Goal: Information Seeking & Learning: Learn about a topic

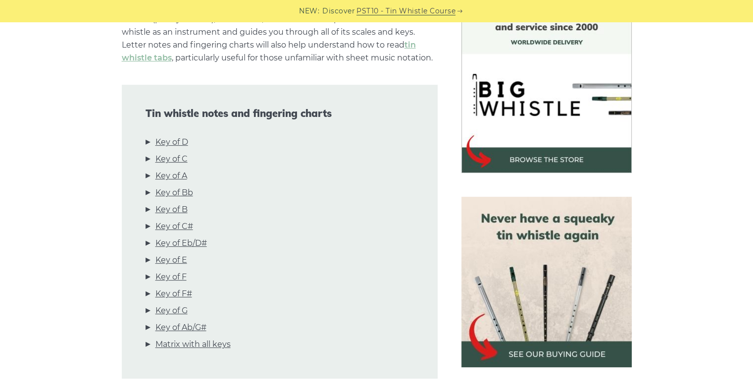
scroll to position [297, 0]
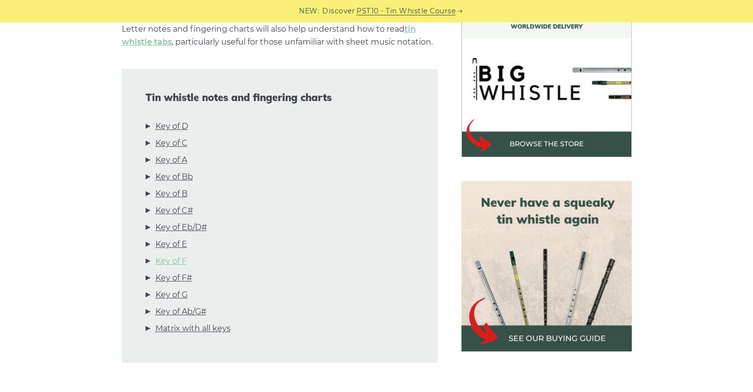
click at [180, 262] on link "Key of F" at bounding box center [170, 260] width 31 height 13
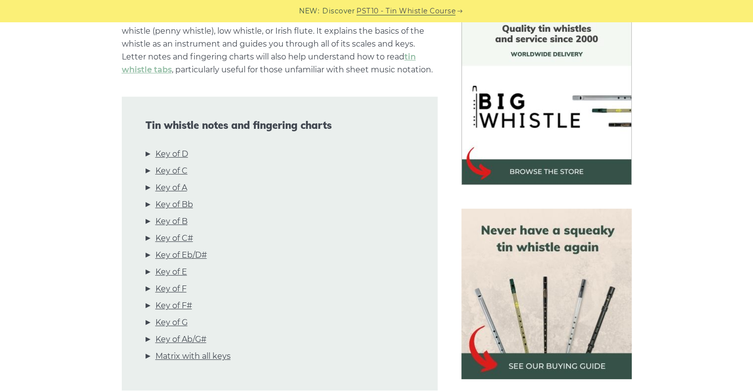
scroll to position [248, 0]
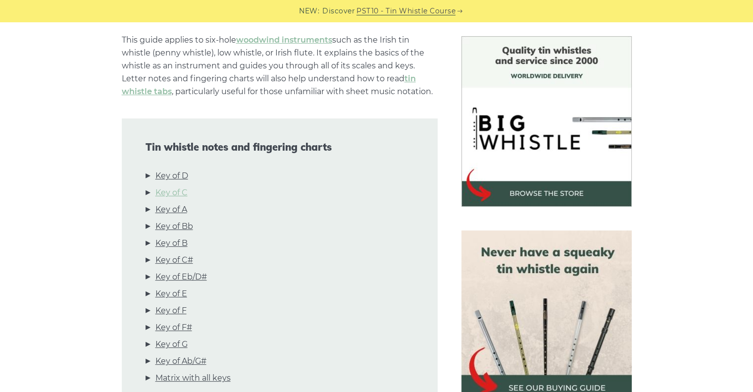
click at [180, 192] on link "Key of C" at bounding box center [171, 192] width 32 height 13
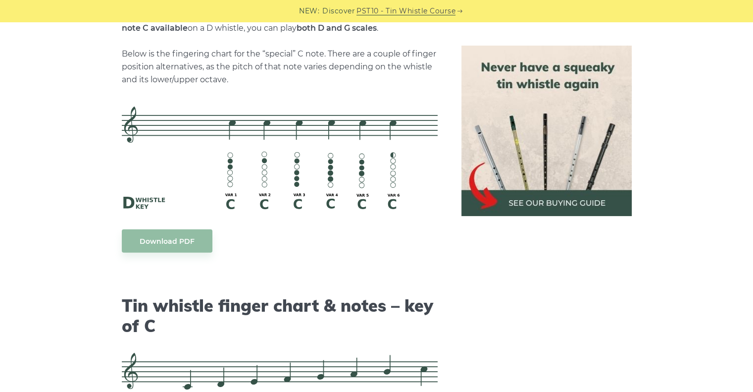
scroll to position [2232, 0]
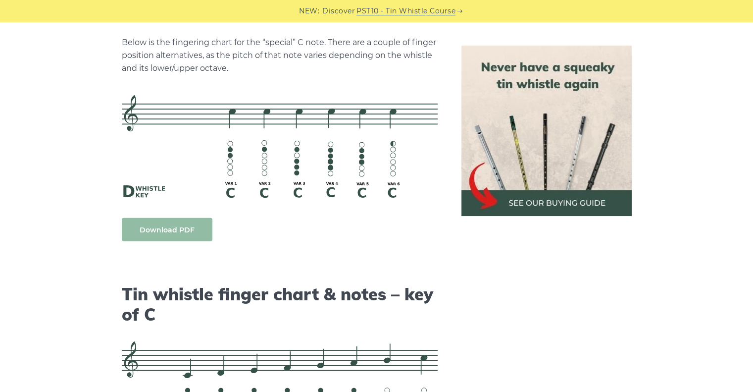
click at [166, 228] on link "Download PDF" at bounding box center [167, 229] width 91 height 23
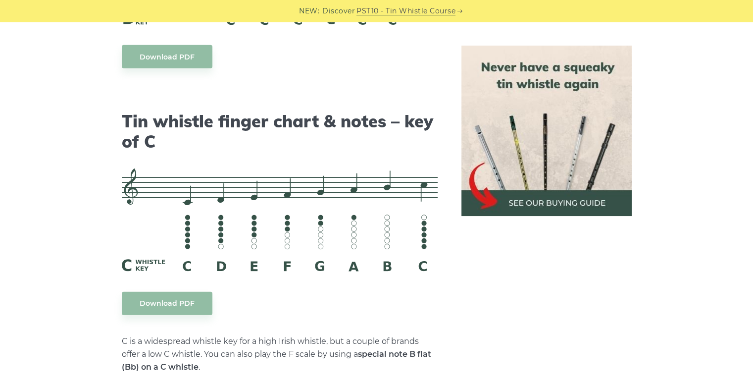
scroll to position [2430, 0]
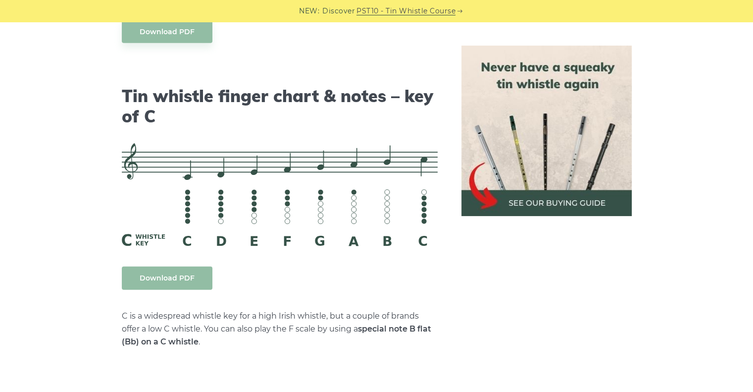
click at [160, 276] on link "Download PDF" at bounding box center [167, 277] width 91 height 23
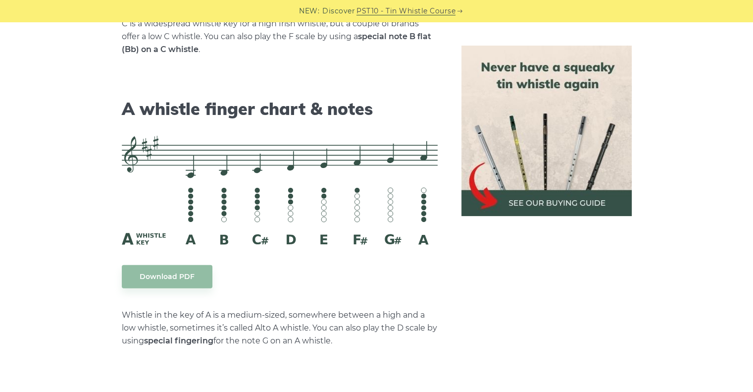
scroll to position [2727, 0]
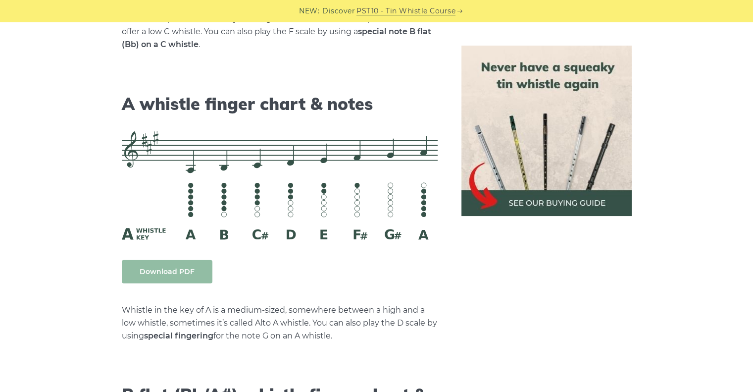
click at [178, 269] on link "Download PDF" at bounding box center [167, 271] width 91 height 23
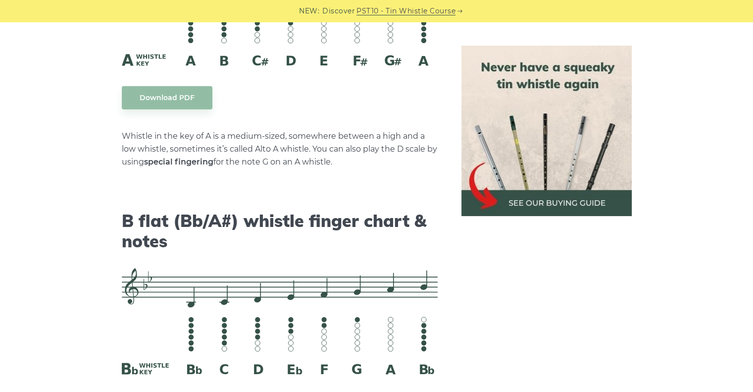
scroll to position [2925, 0]
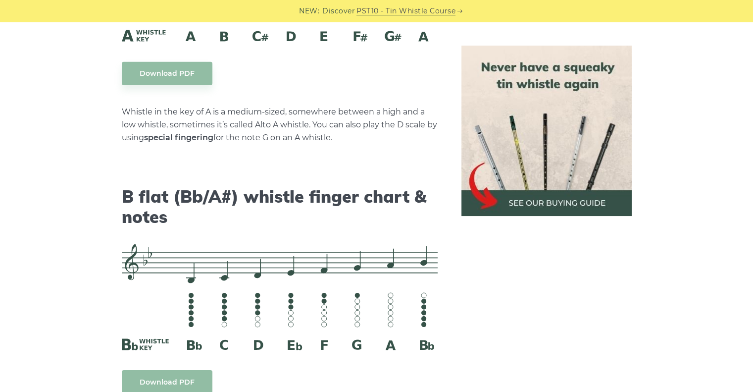
click at [176, 379] on link "Download PDF" at bounding box center [167, 381] width 91 height 23
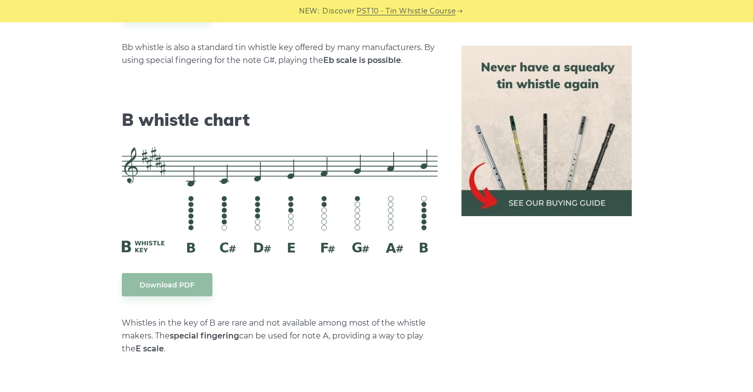
scroll to position [3321, 0]
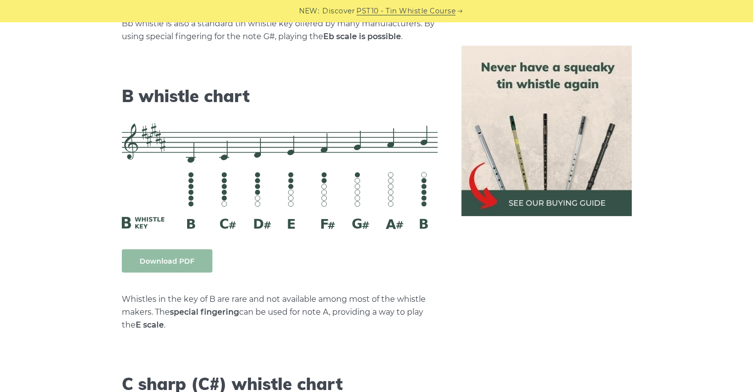
click at [162, 257] on link "Download PDF" at bounding box center [167, 260] width 91 height 23
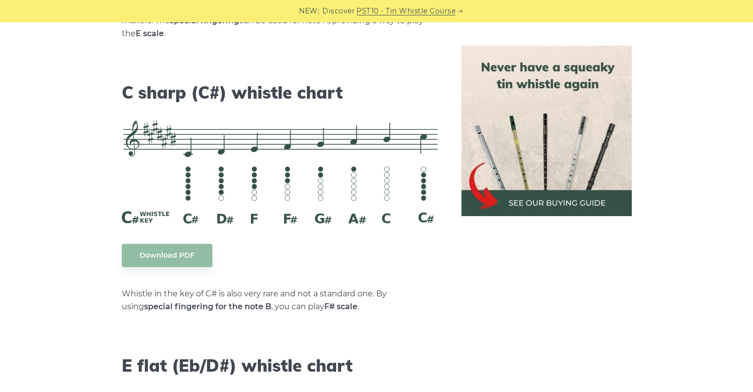
scroll to position [3618, 0]
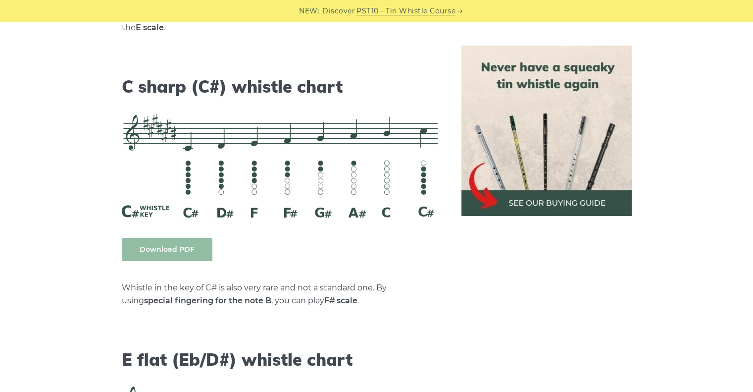
click at [188, 247] on link "Download PDF" at bounding box center [167, 249] width 91 height 23
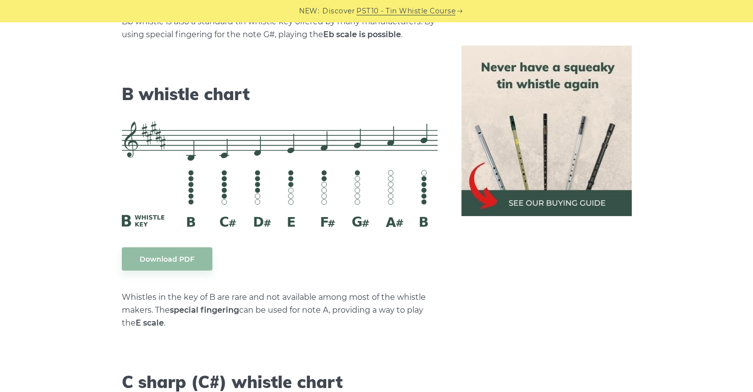
scroll to position [3321, 0]
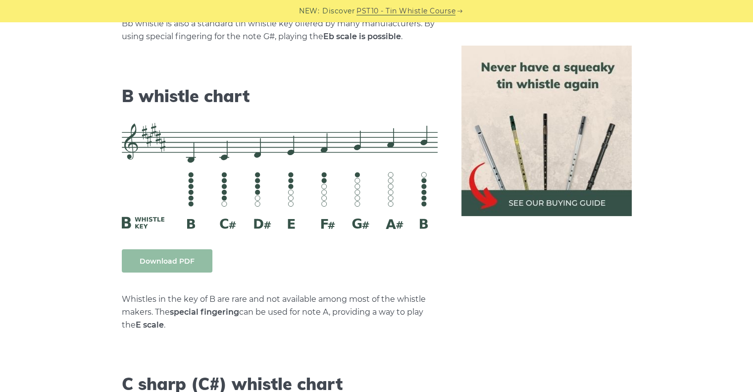
click at [183, 254] on link "Download PDF" at bounding box center [167, 260] width 91 height 23
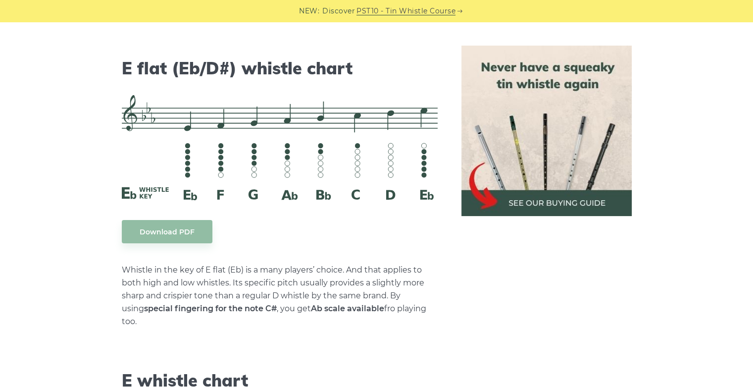
scroll to position [3915, 0]
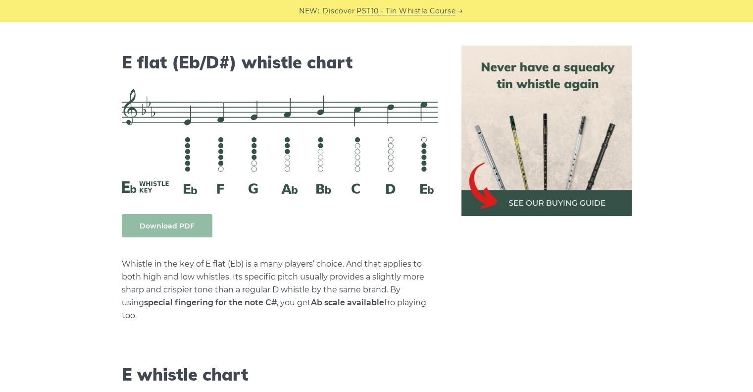
click at [156, 227] on link "Download PDF" at bounding box center [167, 225] width 91 height 23
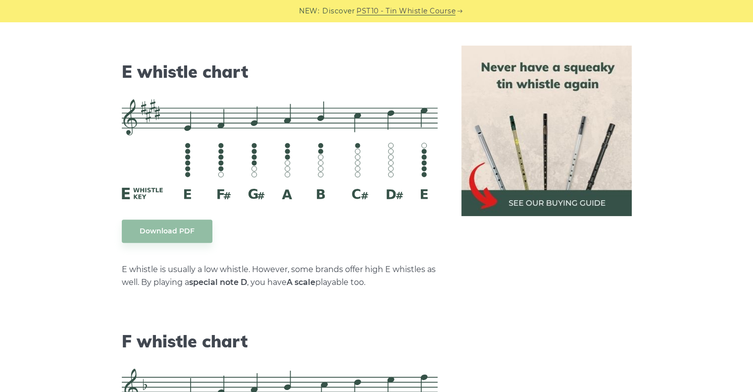
scroll to position [4261, 0]
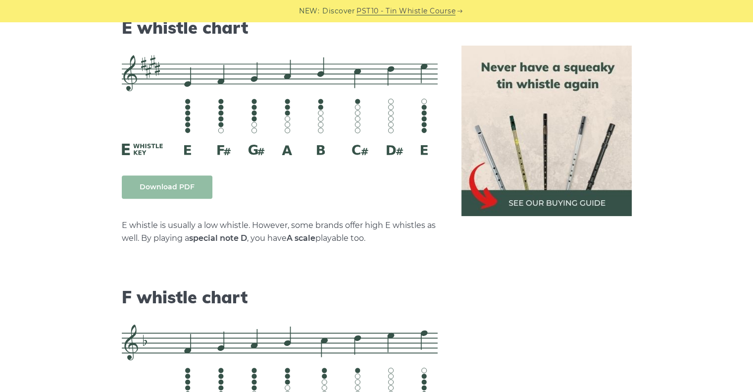
click at [168, 175] on link "Download PDF" at bounding box center [167, 186] width 91 height 23
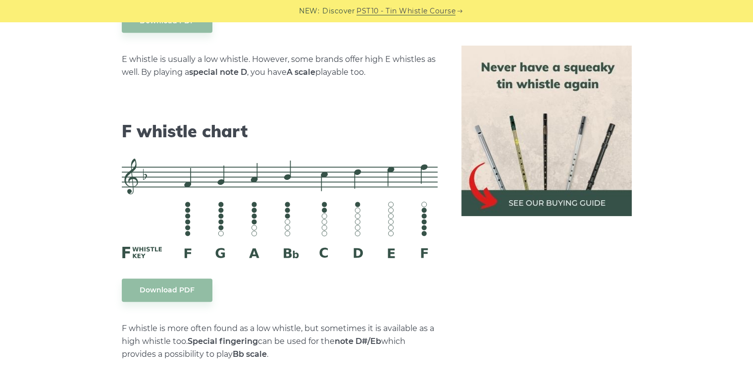
scroll to position [4459, 0]
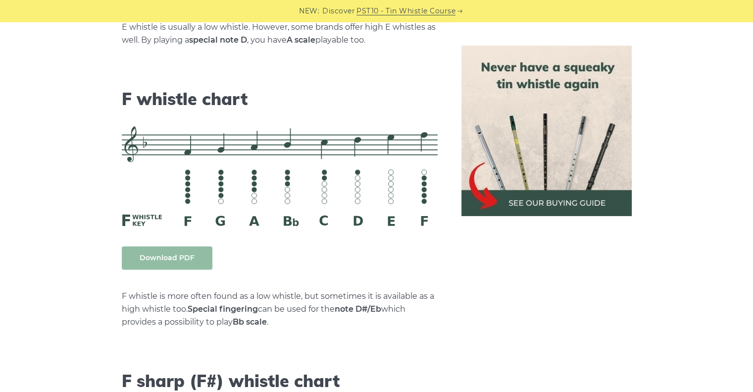
click at [188, 249] on link "Download PDF" at bounding box center [167, 257] width 91 height 23
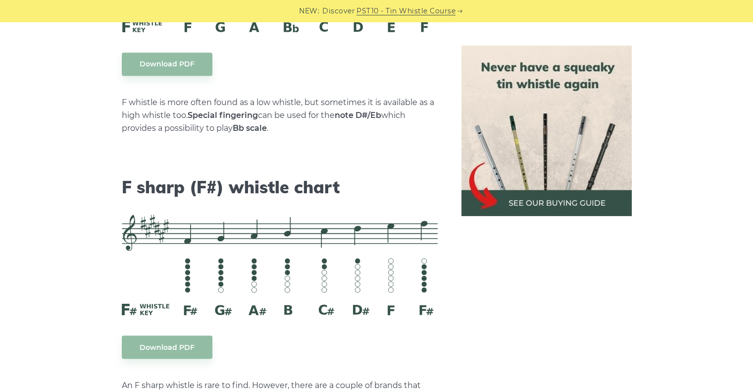
scroll to position [4756, 0]
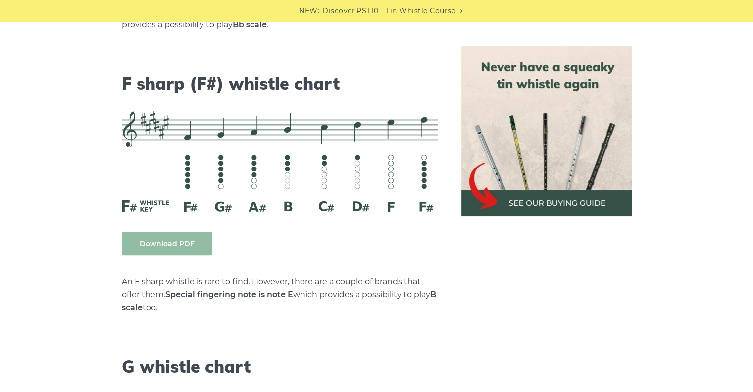
click at [184, 232] on link "Download PDF" at bounding box center [167, 243] width 91 height 23
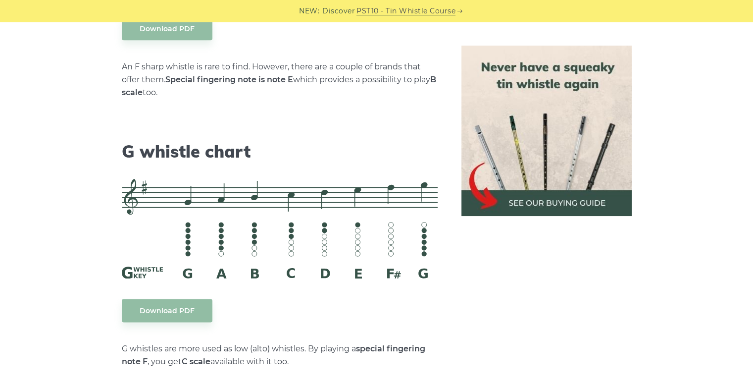
scroll to position [5004, 0]
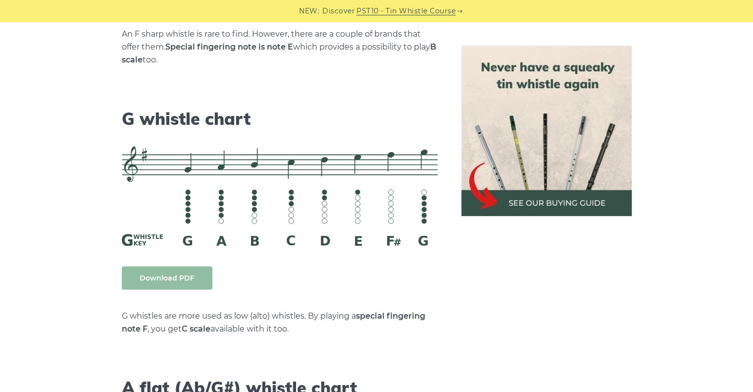
click at [176, 266] on link "Download PDF" at bounding box center [167, 277] width 91 height 23
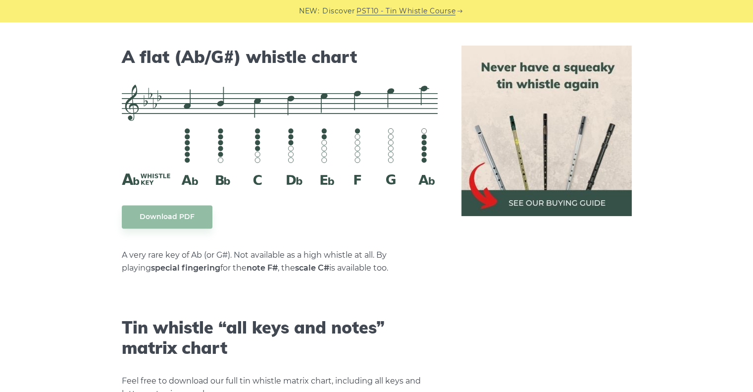
scroll to position [5350, 0]
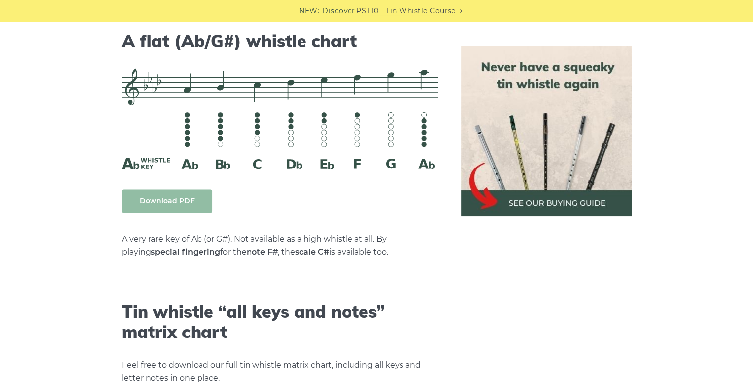
click at [167, 189] on link "Download PDF" at bounding box center [167, 200] width 91 height 23
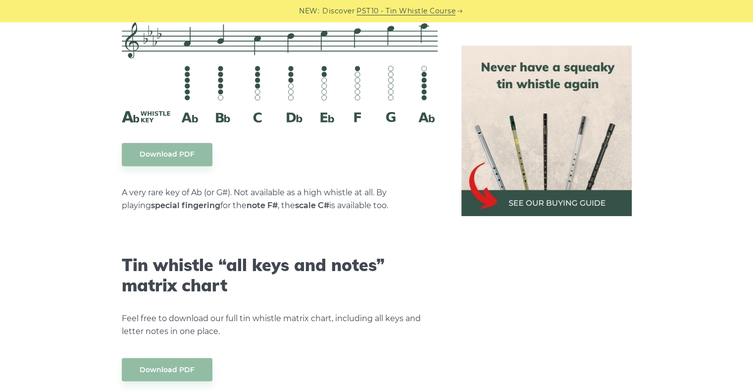
scroll to position [5499, 0]
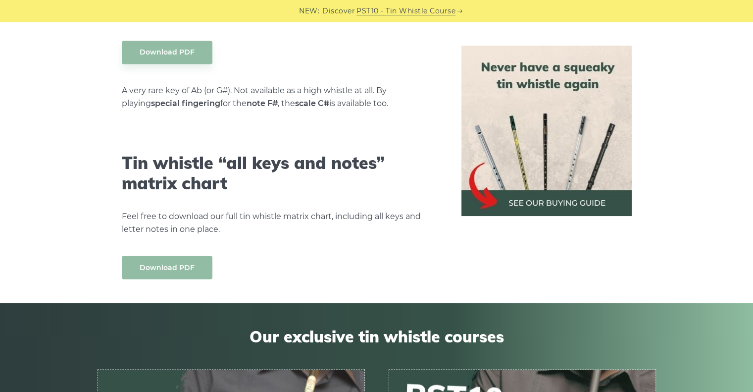
click at [188, 255] on link "Download PDF" at bounding box center [167, 266] width 91 height 23
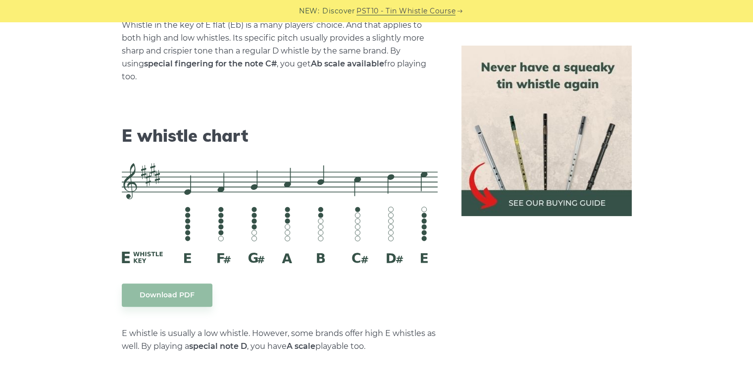
scroll to position [4146, 0]
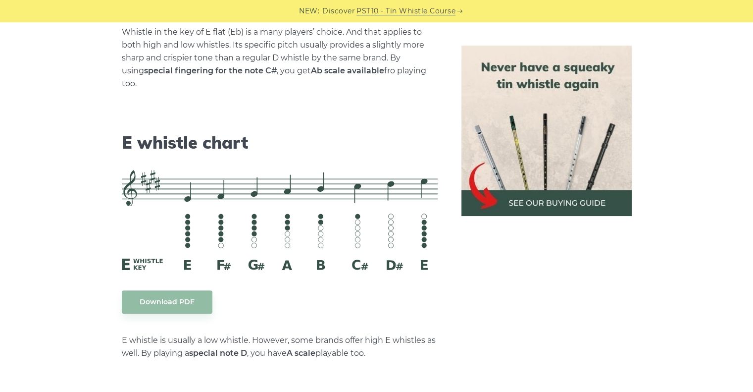
click at [549, 194] on img at bounding box center [546, 131] width 170 height 170
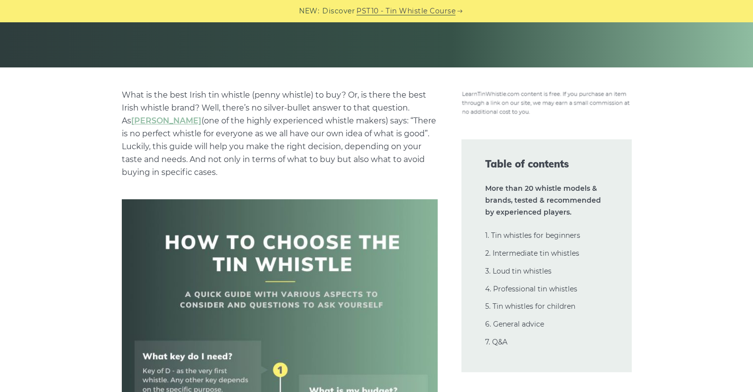
scroll to position [198, 0]
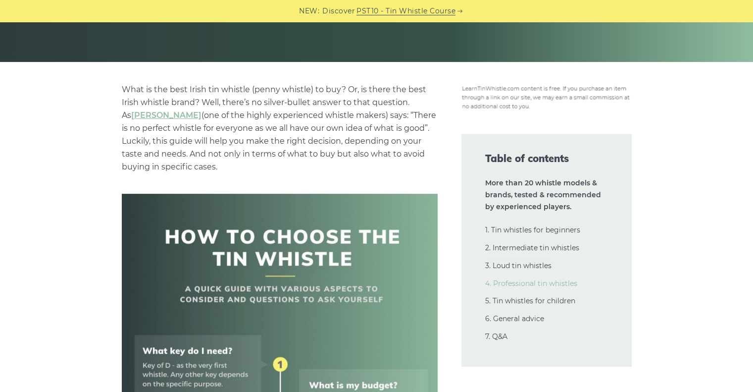
click at [537, 283] on link "4. Professional tin whistles" at bounding box center [531, 283] width 92 height 9
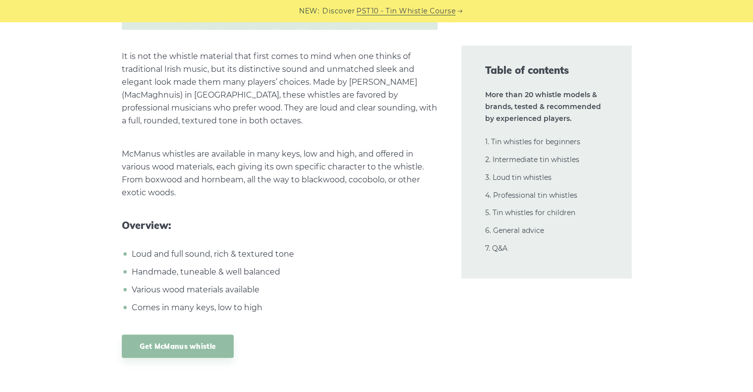
scroll to position [15339, 0]
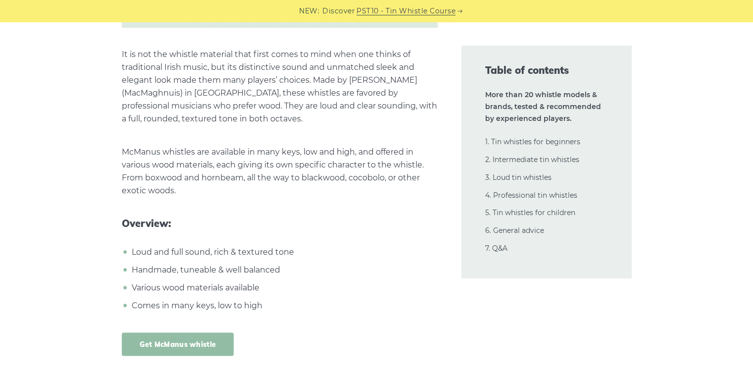
click at [186, 332] on link "Get McManus whistle" at bounding box center [178, 343] width 112 height 23
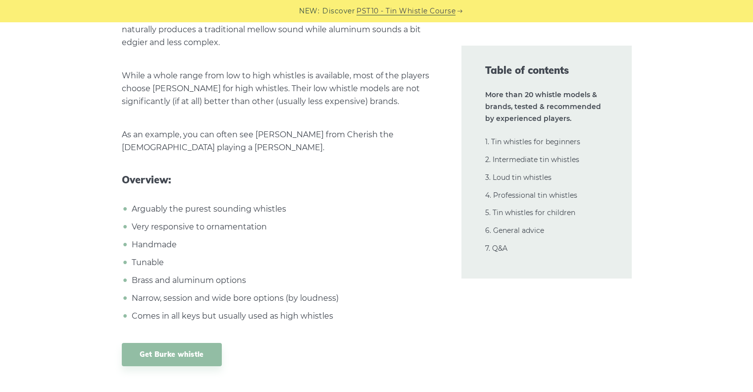
scroll to position [14794, 0]
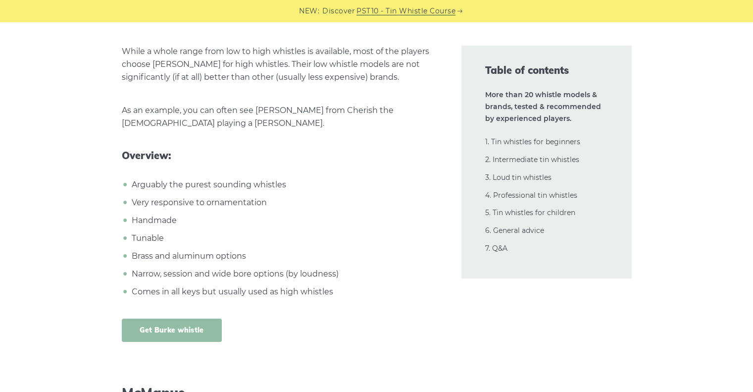
click at [181, 318] on link "Get Burke whistle" at bounding box center [172, 329] width 100 height 23
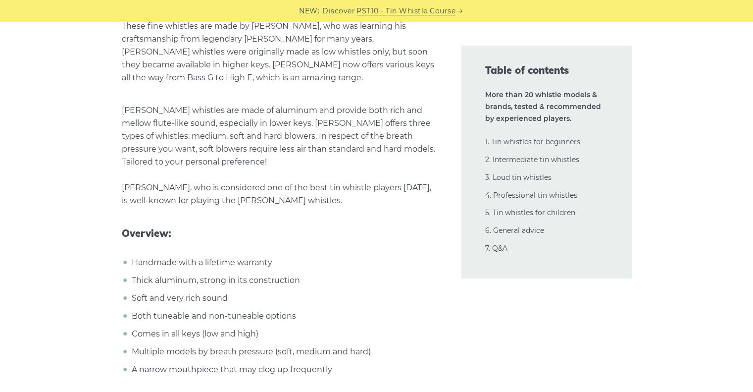
scroll to position [13953, 0]
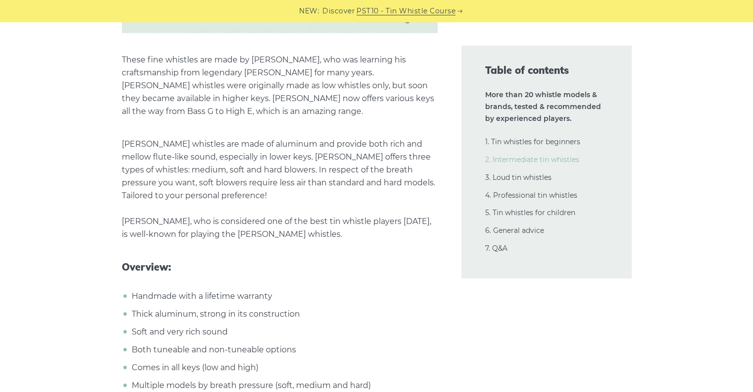
click at [557, 158] on link "2. Intermediate tin whistles" at bounding box center [532, 159] width 94 height 9
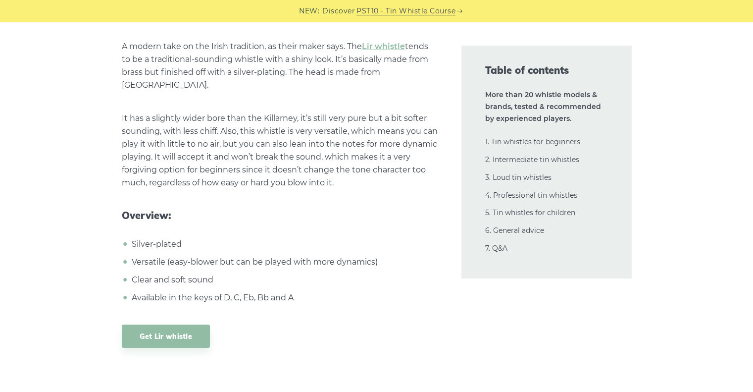
scroll to position [7072, 0]
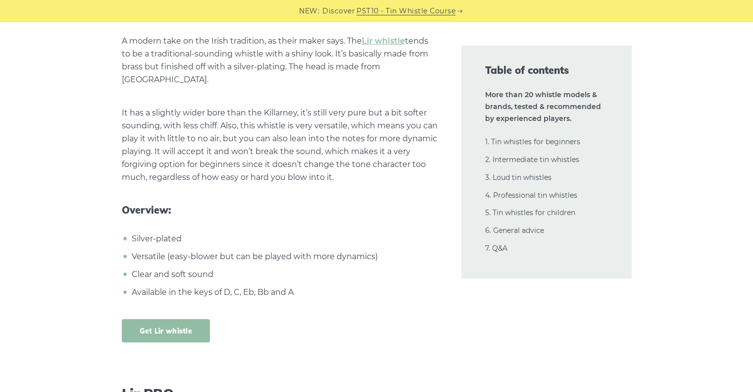
click at [171, 319] on link "Get Lir whistle" at bounding box center [166, 330] width 89 height 23
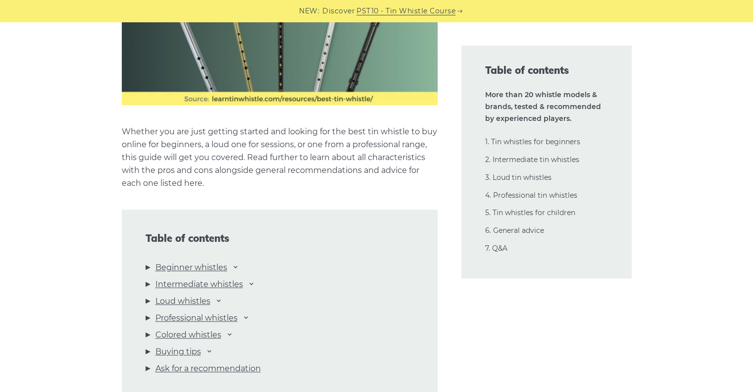
scroll to position [0, 0]
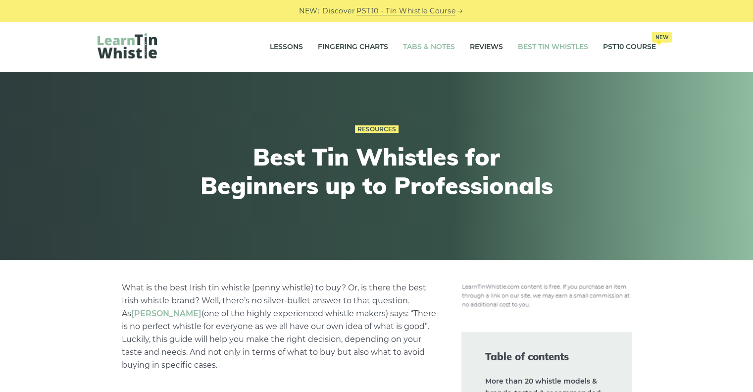
click at [425, 45] on link "Tabs & Notes" at bounding box center [429, 47] width 52 height 25
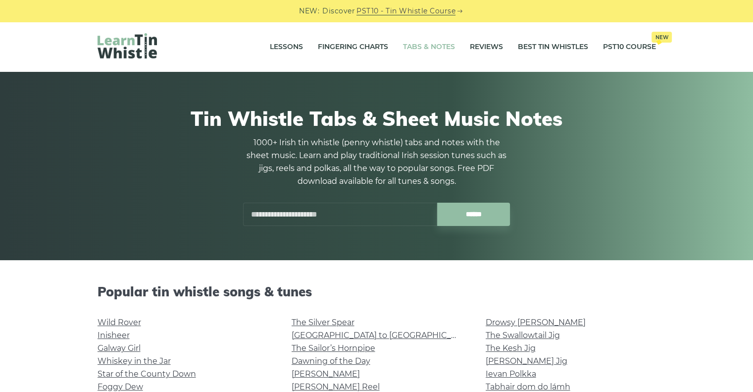
click at [345, 211] on input "text" at bounding box center [340, 213] width 194 height 23
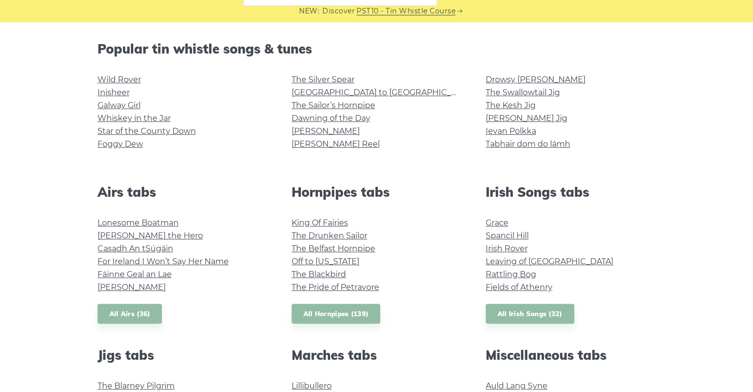
scroll to position [198, 0]
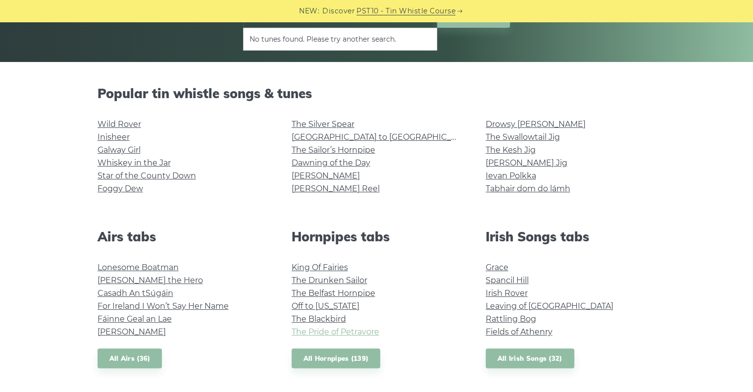
type input "**********"
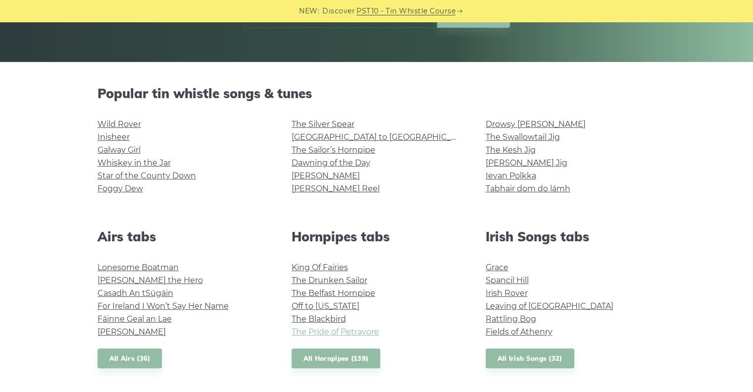
click at [354, 332] on link "The Pride of Petravore" at bounding box center [336, 331] width 88 height 9
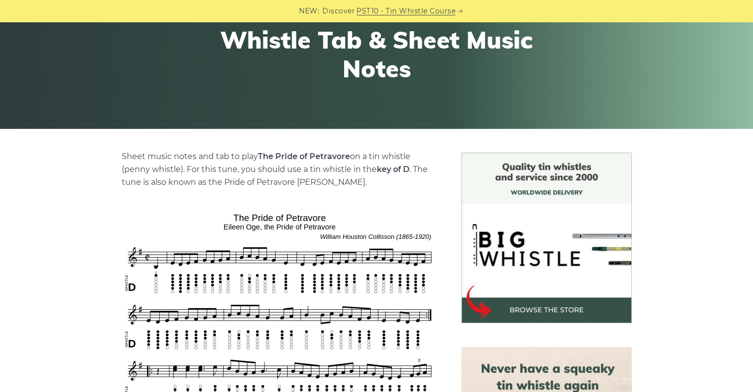
scroll to position [149, 0]
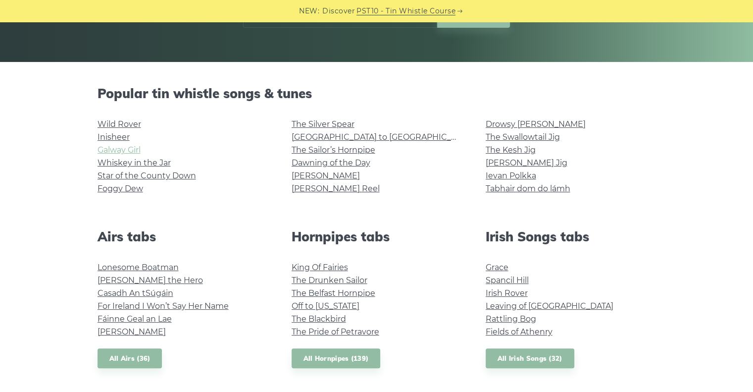
click at [119, 146] on link "Galway Girl" at bounding box center [119, 149] width 43 height 9
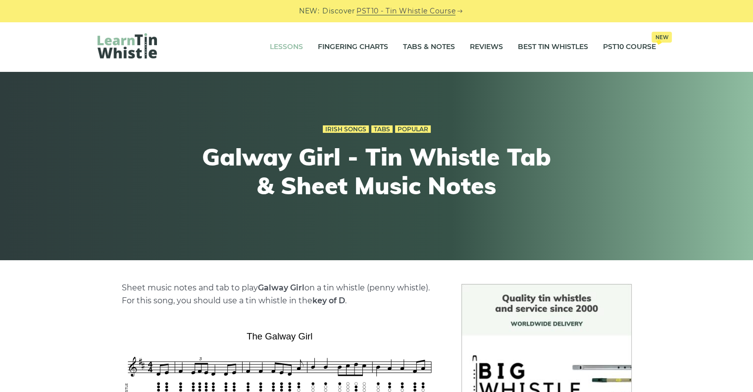
click at [279, 47] on link "Lessons" at bounding box center [286, 47] width 33 height 25
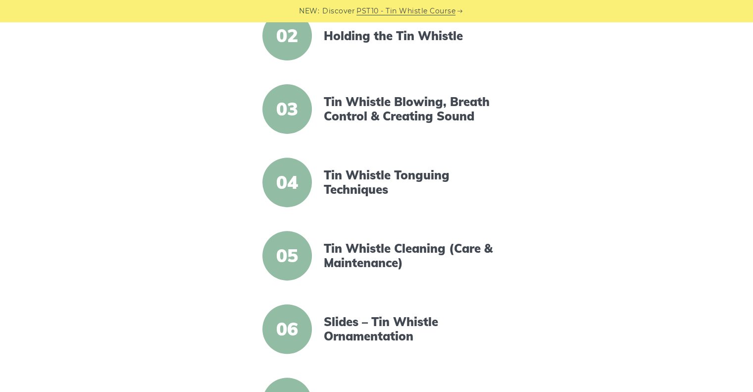
scroll to position [347, 0]
click at [372, 187] on link "Tin Whistle Tonguing Techniques" at bounding box center [409, 181] width 170 height 29
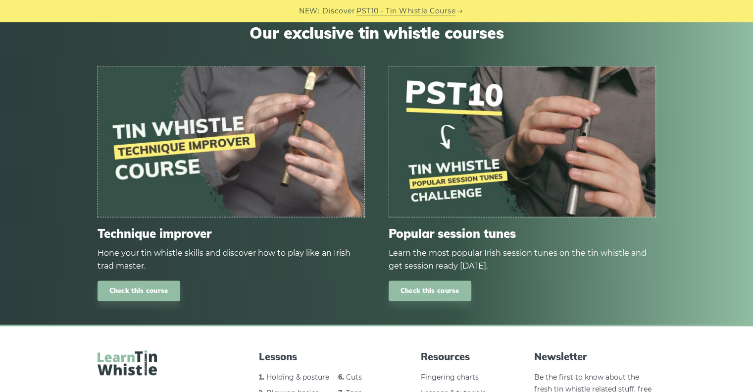
scroll to position [1397, 0]
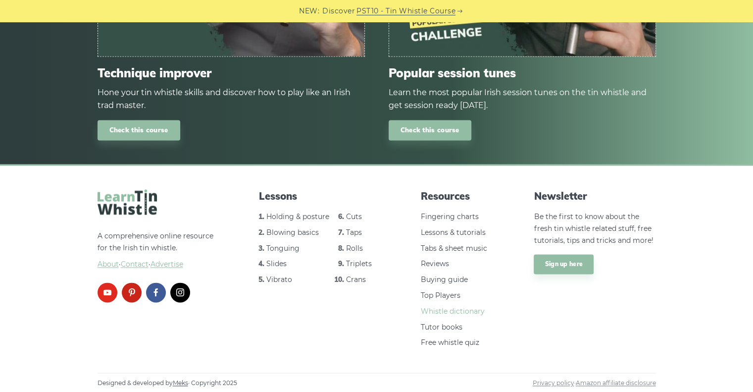
click at [451, 312] on link "Whistle dictionary" at bounding box center [453, 310] width 64 height 9
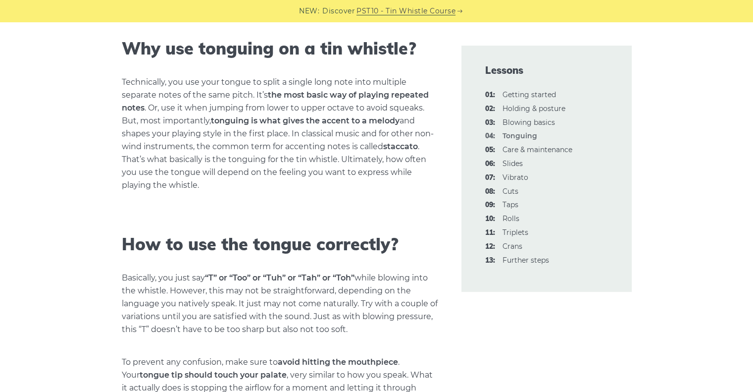
scroll to position [396, 0]
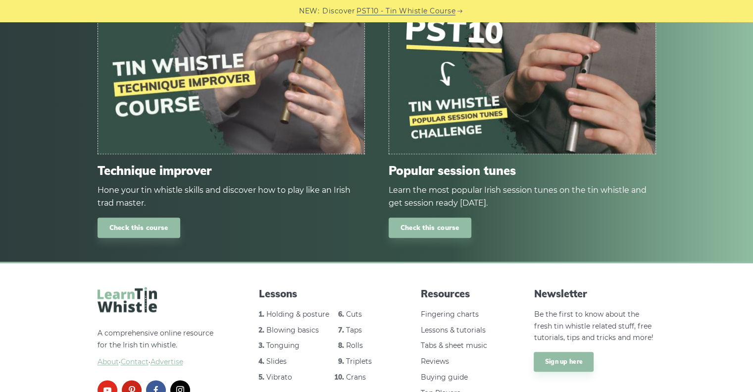
scroll to position [4802, 0]
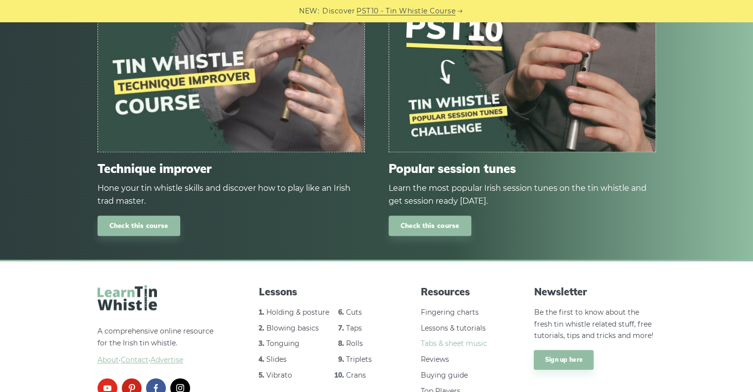
click at [446, 339] on link "Tabs & sheet music" at bounding box center [454, 343] width 66 height 9
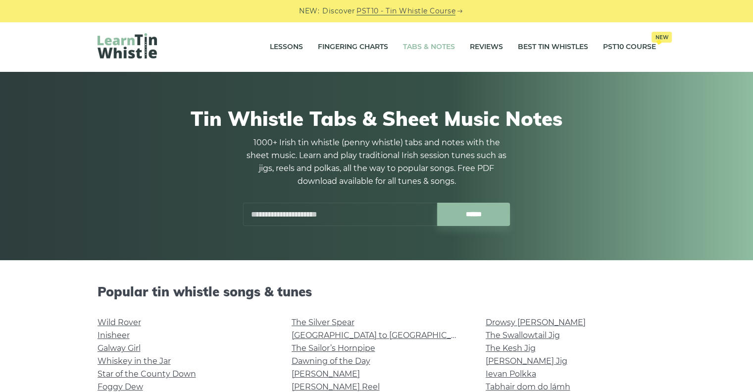
scroll to position [50, 0]
